Goal: Navigation & Orientation: Find specific page/section

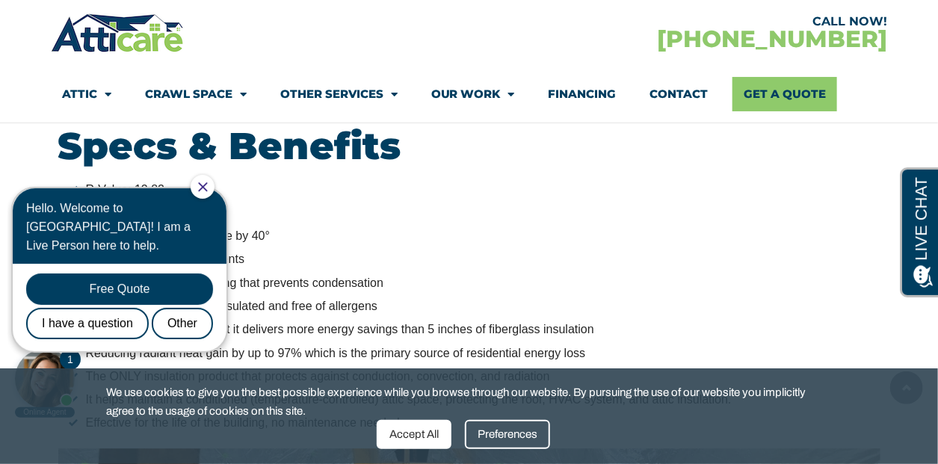
scroll to position [1624, 0]
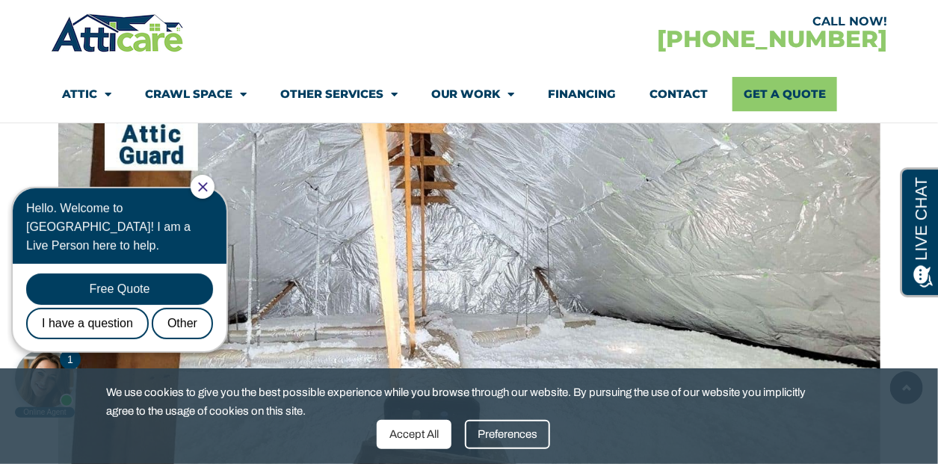
click at [208, 187] on icon "Close Chat" at bounding box center [203, 187] width 10 height 10
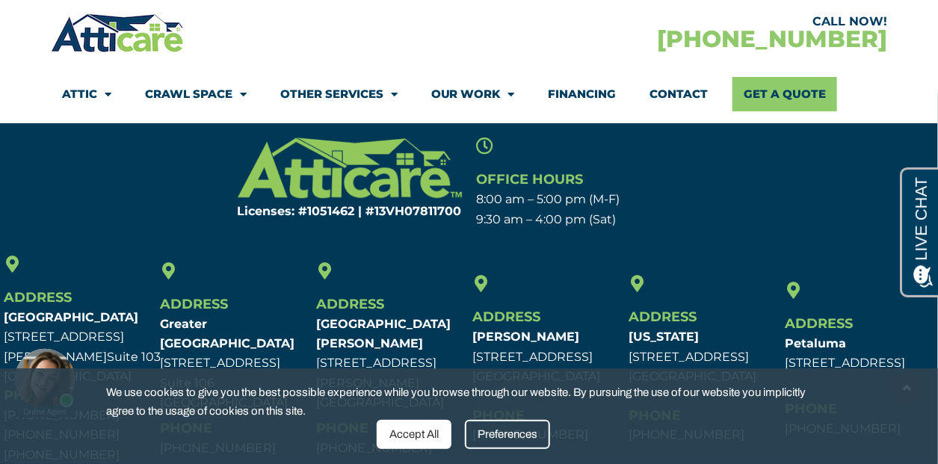
scroll to position [5804, 0]
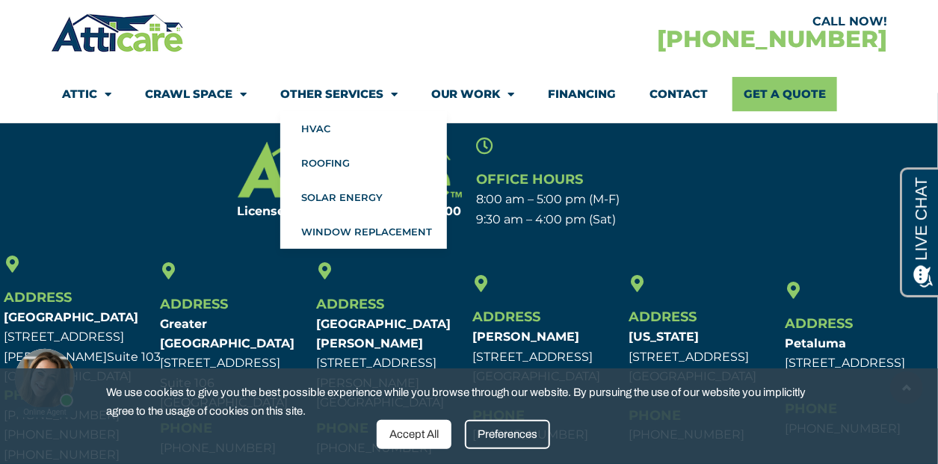
click at [358, 93] on link "Other Services" at bounding box center [338, 94] width 117 height 34
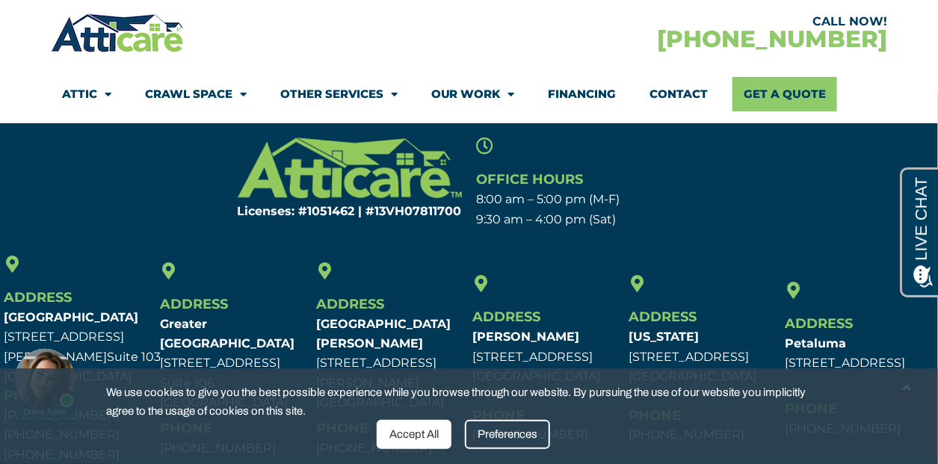
click at [358, 93] on link "Other Services" at bounding box center [338, 94] width 117 height 34
